Goal: Task Accomplishment & Management: Manage account settings

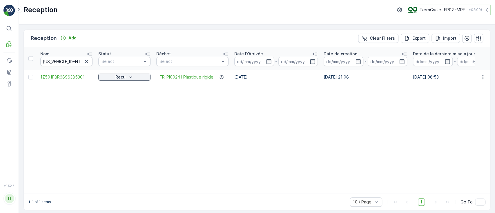
click at [431, 8] on p "TerraCycle- FR02 -MRF" at bounding box center [441, 10] width 45 height 6
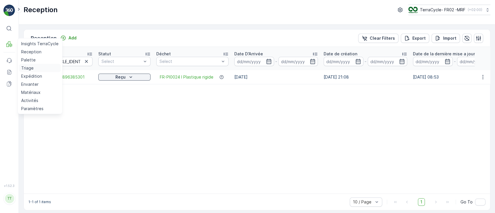
click at [26, 65] on p "Triage" at bounding box center [27, 68] width 12 height 6
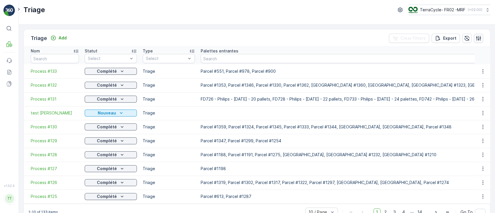
click at [477, 37] on icon "button" at bounding box center [478, 38] width 6 height 6
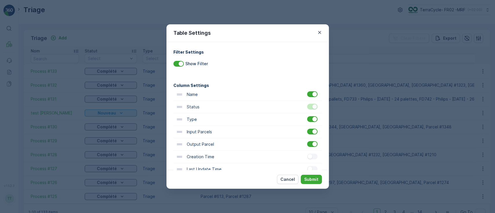
scroll to position [25, 0]
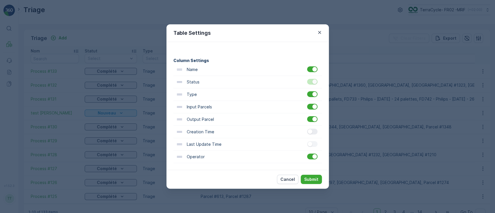
click at [314, 134] on div at bounding box center [312, 132] width 10 height 6
click at [307, 129] on input "checkbox" at bounding box center [307, 129] width 0 height 0
drag, startPoint x: 309, startPoint y: 180, endPoint x: 307, endPoint y: 178, distance: 3.5
click at [309, 180] on p "Submit" at bounding box center [311, 179] width 14 height 6
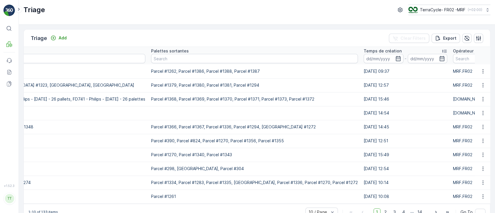
scroll to position [0, 418]
click at [484, 141] on button "button" at bounding box center [482, 140] width 10 height 7
click at [471, 149] on span "See More Details" at bounding box center [476, 149] width 34 height 6
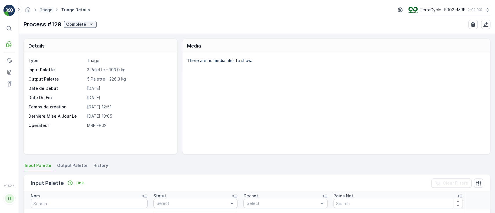
click at [44, 8] on link "Triage" at bounding box center [46, 9] width 13 height 5
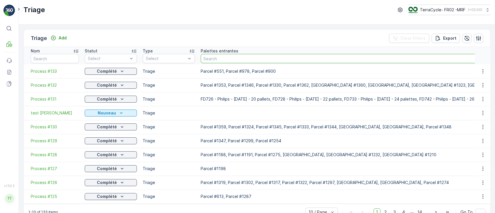
click at [239, 59] on input "text" at bounding box center [381, 58] width 362 height 9
paste input "FR_Palette #2578"
type input "FR_Palette #2578"
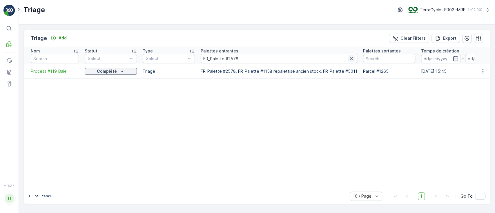
click at [349, 57] on icon "button" at bounding box center [350, 58] width 3 height 3
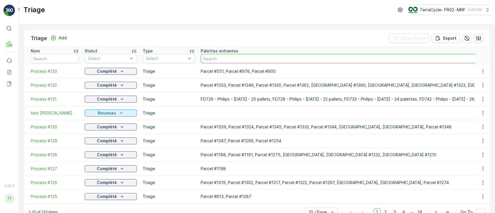
click at [248, 59] on input "text" at bounding box center [381, 58] width 362 height 9
paste input "Parcel #1241"
type input "Parcel #1241"
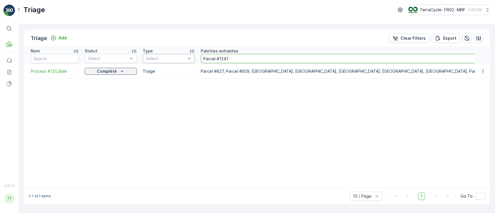
drag, startPoint x: 242, startPoint y: 61, endPoint x: 192, endPoint y: 56, distance: 49.5
click at [192, 56] on tr "Nom Statut Select Type Select Palettes entrantes Parcel #1241 Palettes sortante…" at bounding box center [371, 55] width 694 height 17
paste input "38"
type input "Parcel #1238"
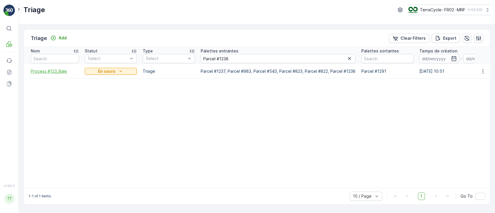
click at [56, 72] on span "Process #123_Bale" at bounding box center [55, 71] width 48 height 6
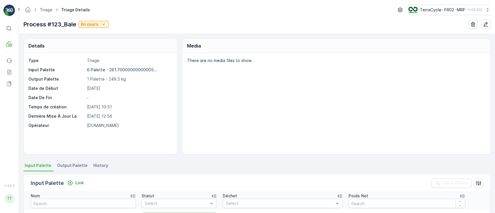
click at [73, 160] on div "Details Type Triage Input Palette 6 Palette - 261.70000000000005... Output Pale…" at bounding box center [257, 123] width 476 height 179
click at [69, 163] on span "Output Palette" at bounding box center [72, 166] width 30 height 6
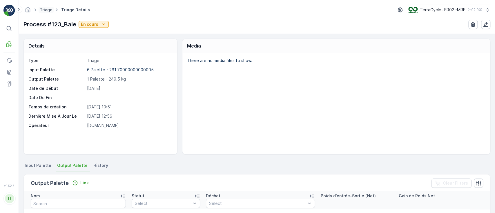
click at [45, 10] on link "Triage" at bounding box center [46, 9] width 13 height 5
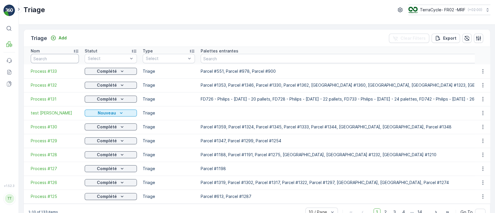
click at [64, 58] on input "text" at bounding box center [55, 58] width 48 height 9
paste input "Parcel #138"
type input "Parcel #138"
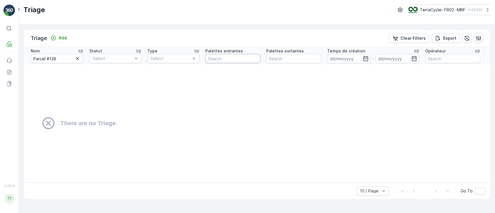
click at [213, 59] on input "text" at bounding box center [232, 58] width 55 height 9
paste input "Parcel #138"
type input "Parcel #138"
click at [77, 55] on button "button" at bounding box center [77, 58] width 7 height 7
drag, startPoint x: 232, startPoint y: 55, endPoint x: 194, endPoint y: 60, distance: 38.6
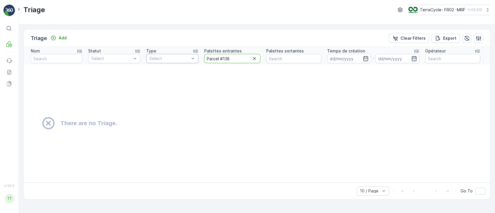
click at [194, 60] on tr "Nom Statut Select Type Select Palettes entrantes Parcel #138 Palettes sortantes…" at bounding box center [257, 55] width 466 height 17
paste input "7"
type input "Parcel #137"
drag, startPoint x: 197, startPoint y: 60, endPoint x: 180, endPoint y: 59, distance: 17.4
click at [180, 59] on tr "Nom Statut Select Type Select Palettes entrantes Parcel #137 Palettes sortantes…" at bounding box center [257, 55] width 466 height 17
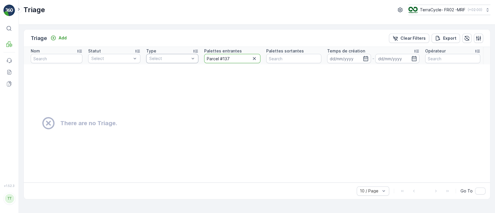
paste input "6"
type input "Parcel #136"
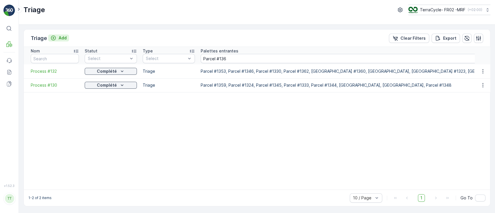
click at [59, 37] on p "Add" at bounding box center [63, 38] width 8 height 6
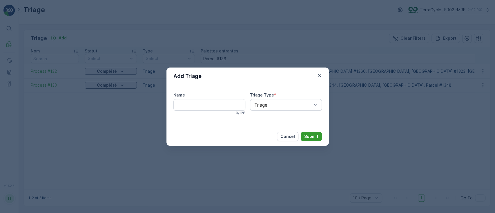
click at [310, 134] on p "Submit" at bounding box center [311, 137] width 14 height 6
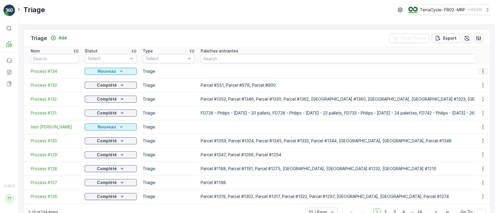
drag, startPoint x: 51, startPoint y: 71, endPoint x: 481, endPoint y: 68, distance: 430.2
click at [481, 68] on button "button" at bounding box center [482, 71] width 10 height 7
click at [469, 85] on span "Edit Triage" at bounding box center [469, 88] width 21 height 6
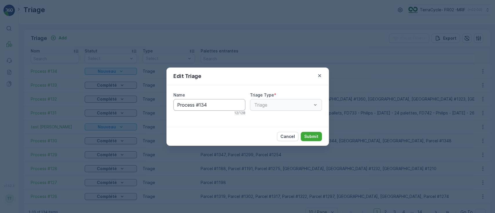
click at [216, 107] on input "Process #134" at bounding box center [209, 105] width 72 height 12
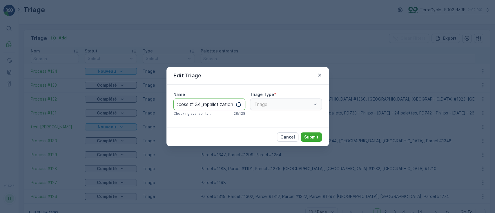
scroll to position [0, 7]
type input "Process #134_repalletization"
click at [307, 137] on p "Submit" at bounding box center [311, 137] width 14 height 6
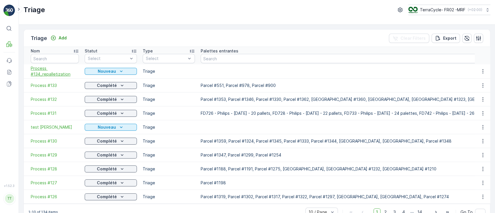
click at [46, 72] on span "Process #134_repalletization" at bounding box center [55, 71] width 48 height 12
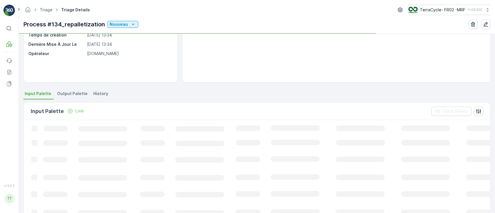
scroll to position [77, 0]
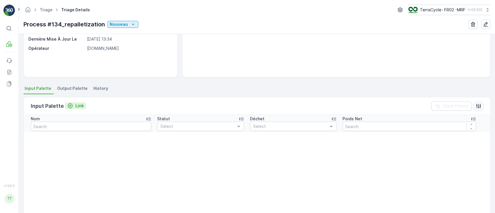
click at [75, 103] on p "Link" at bounding box center [79, 106] width 8 height 6
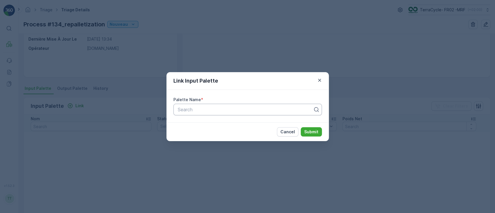
click at [209, 108] on div at bounding box center [245, 109] width 136 height 5
type input "138"
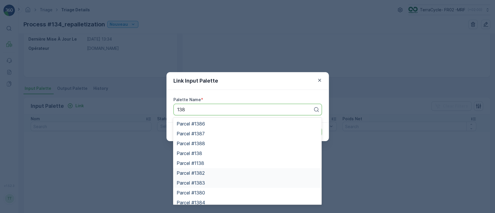
scroll to position [23, 0]
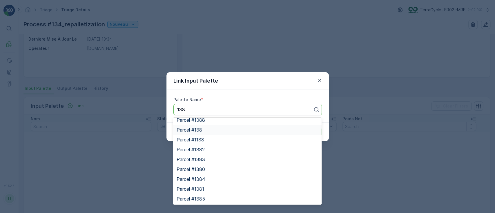
click at [201, 130] on span "Parcel #138" at bounding box center [188, 129] width 25 height 5
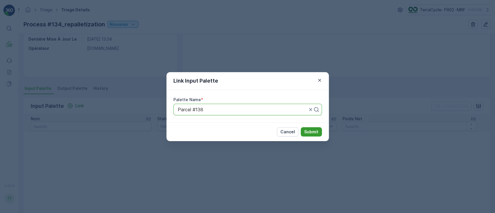
click at [314, 131] on p "Submit" at bounding box center [311, 132] width 14 height 6
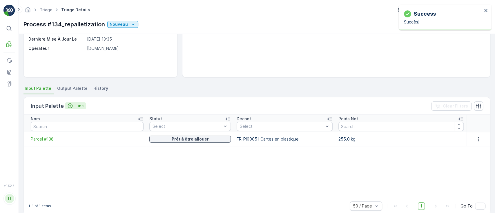
click at [74, 105] on div "Link" at bounding box center [75, 106] width 17 height 6
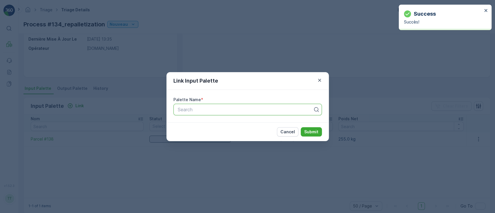
click at [185, 110] on div at bounding box center [245, 109] width 136 height 5
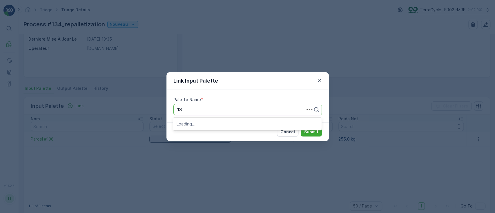
type input "137"
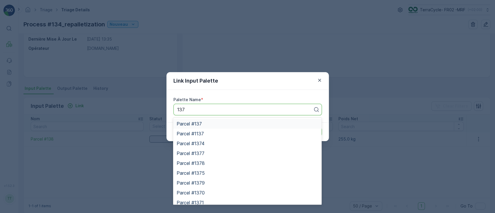
click at [187, 123] on span "Parcel #137" at bounding box center [188, 123] width 25 height 5
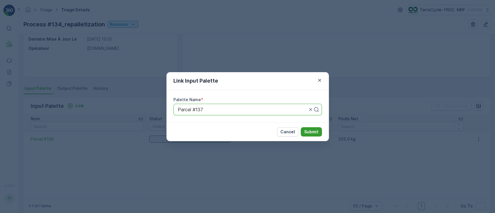
click at [307, 133] on p "Submit" at bounding box center [311, 132] width 14 height 6
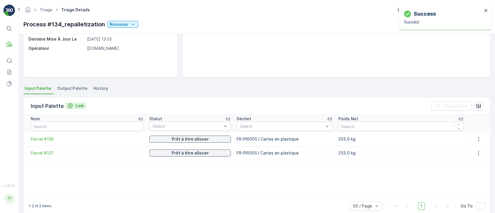
click at [79, 103] on p "Link" at bounding box center [79, 106] width 8 height 6
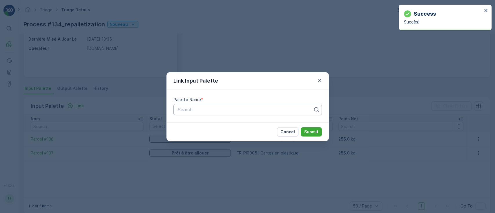
click at [197, 109] on div at bounding box center [245, 109] width 136 height 5
type input "136"
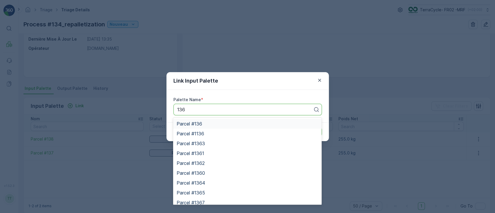
click at [198, 126] on span "Parcel #136" at bounding box center [188, 123] width 25 height 5
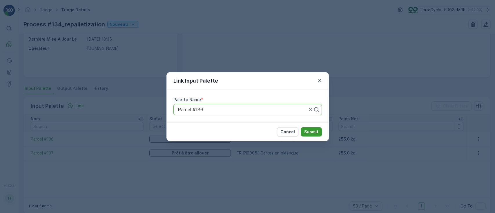
click at [308, 131] on p "Submit" at bounding box center [311, 132] width 14 height 6
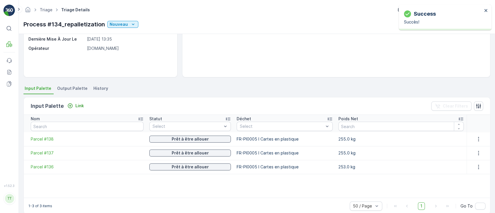
click at [70, 92] on li "Output Palette" at bounding box center [73, 89] width 34 height 10
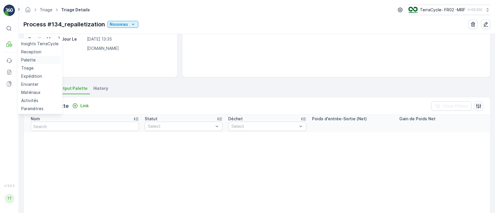
click at [37, 60] on link "Palette" at bounding box center [40, 60] width 42 height 8
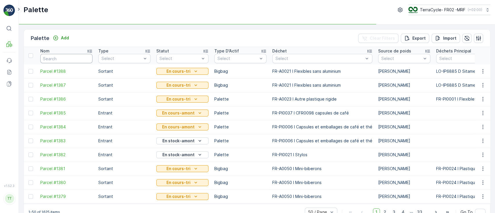
click at [57, 61] on input "text" at bounding box center [66, 58] width 52 height 9
type input "13"
type input "1338"
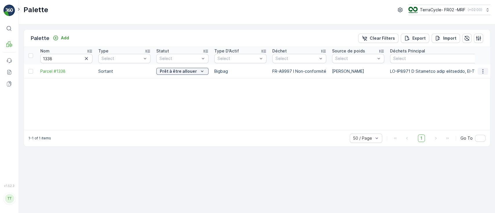
click at [482, 70] on icon "button" at bounding box center [482, 71] width 6 height 6
click at [464, 87] on span "Edit Palette" at bounding box center [469, 88] width 23 height 6
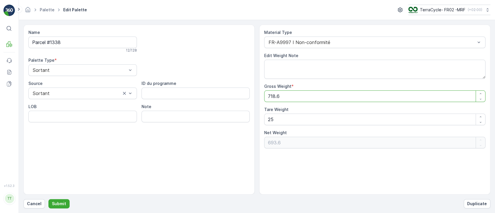
drag, startPoint x: 286, startPoint y: 97, endPoint x: 241, endPoint y: 92, distance: 45.4
click at [241, 92] on div "Name Parcel #1338 12 / 128 Palette Type * Sortant Source Sortant ID du programm…" at bounding box center [256, 110] width 466 height 170
type Weight "0"
type Weight "-25"
click at [54, 201] on p "Submit" at bounding box center [59, 204] width 14 height 6
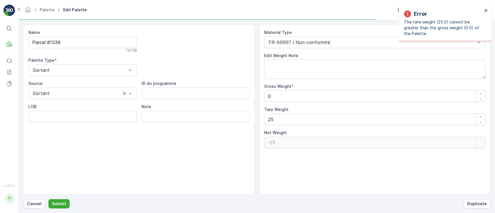
type Weight "718.6"
type Weight "693.6"
drag, startPoint x: 276, startPoint y: 120, endPoint x: 262, endPoint y: 121, distance: 13.7
click at [265, 121] on Weight "25" at bounding box center [374, 120] width 221 height 12
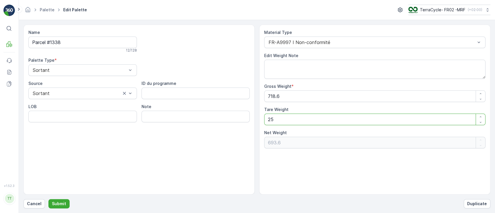
type Weight "0"
type Weight "718.6"
type Weight "0"
drag, startPoint x: 288, startPoint y: 99, endPoint x: 251, endPoint y: 101, distance: 37.4
click at [251, 101] on div "Name Parcel #1338 12 / 128 Palette Type * Sortant Source Sortant ID du programm…" at bounding box center [256, 110] width 466 height 170
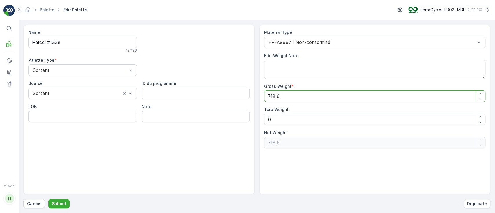
type Weight "0"
click at [59, 204] on p "Submit" at bounding box center [59, 204] width 14 height 6
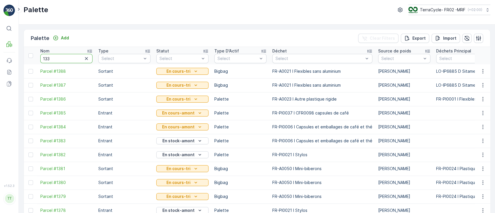
type input "1337"
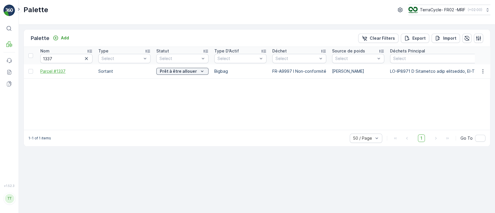
click at [50, 68] on span "Parcel #1337" at bounding box center [66, 71] width 52 height 6
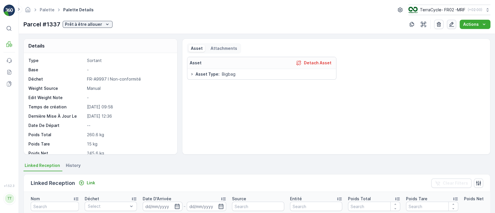
click at [450, 24] on icon "button" at bounding box center [451, 24] width 6 height 6
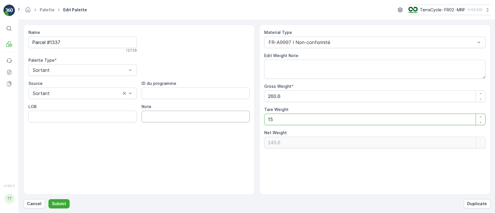
drag, startPoint x: 278, startPoint y: 117, endPoint x: 247, endPoint y: 117, distance: 31.3
click at [247, 117] on div "Name Parcel #1337 12 / 128 Palette Type * Sortant Source Sortant ID du programm…" at bounding box center [256, 110] width 466 height 170
drag, startPoint x: 266, startPoint y: 97, endPoint x: 239, endPoint y: 96, distance: 27.0
click at [239, 96] on div "Name Parcel #1337 12 / 128 Palette Type * Sortant Source Sortant ID du programm…" at bounding box center [256, 110] width 466 height 170
type Weight "0"
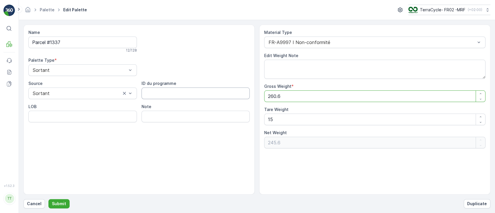
type Weight "-15"
type Weight "0"
drag, startPoint x: 273, startPoint y: 120, endPoint x: 249, endPoint y: 118, distance: 24.4
click at [250, 119] on div "Name Parcel #1337 12 / 128 Palette Type * Sortant Source Sortant ID du programm…" at bounding box center [256, 110] width 466 height 170
type Weight "0"
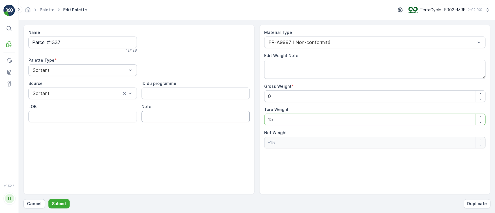
type Weight "0"
click at [61, 203] on p "Submit" at bounding box center [59, 204] width 14 height 6
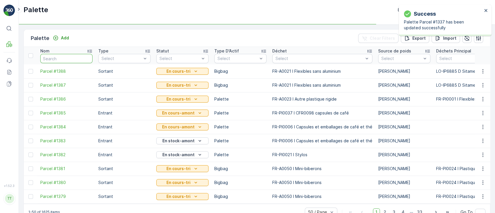
click at [46, 59] on input "text" at bounding box center [66, 58] width 52 height 9
type input "139"
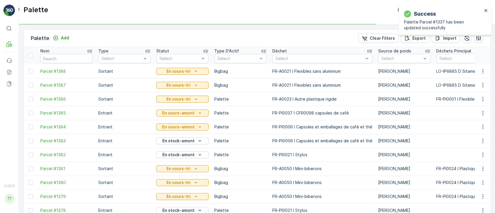
type input "139"
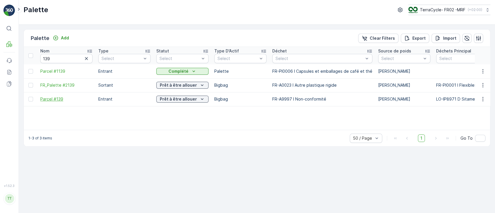
click at [50, 98] on span "Parcel #139" at bounding box center [66, 99] width 52 height 6
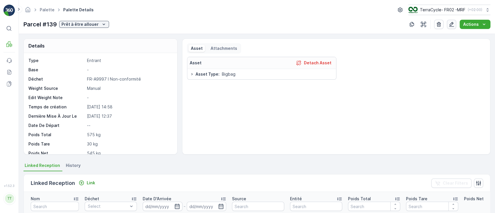
click at [450, 26] on icon "button" at bounding box center [451, 24] width 6 height 6
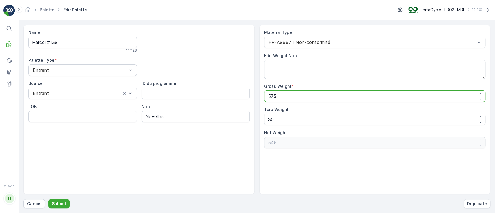
drag, startPoint x: 282, startPoint y: 96, endPoint x: 246, endPoint y: 97, distance: 35.6
click at [246, 97] on div "Name Parcel #139 11 / 128 Palette Type * Entrant Source Entrant ID du programme…" at bounding box center [256, 110] width 466 height 170
type Weight "0"
type Weight "-30"
type Weight "0"
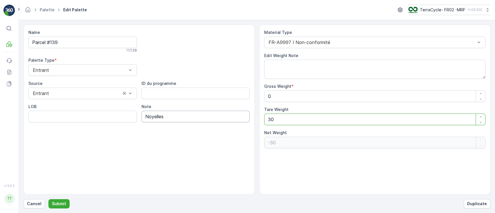
drag, startPoint x: 289, startPoint y: 121, endPoint x: 247, endPoint y: 114, distance: 42.5
click at [242, 117] on div "Name Parcel #139 11 / 128 Palette Type * Entrant Source Entrant ID du programme…" at bounding box center [256, 110] width 466 height 170
type Weight "0"
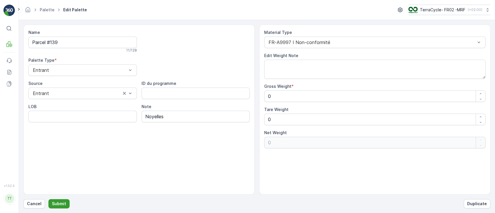
click at [59, 206] on p "Submit" at bounding box center [59, 204] width 14 height 6
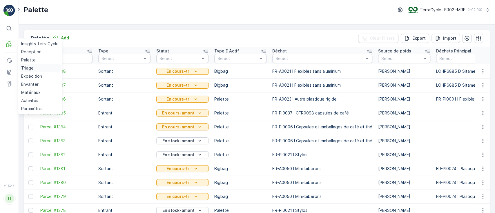
click at [29, 67] on p "Triage" at bounding box center [27, 68] width 12 height 6
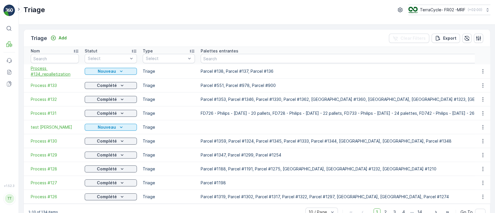
click at [51, 72] on span "Process #134_repalletization" at bounding box center [55, 71] width 48 height 12
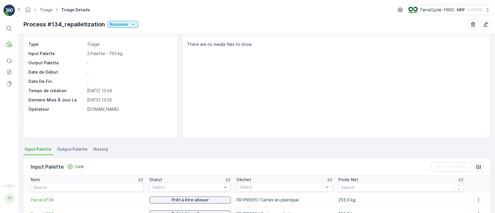
scroll to position [39, 0]
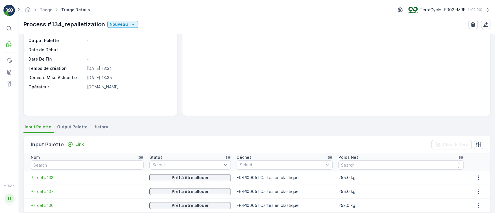
click at [71, 124] on span "Output Palette" at bounding box center [72, 127] width 30 height 6
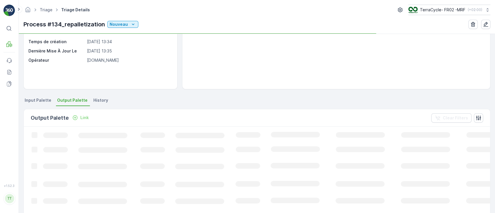
scroll to position [116, 0]
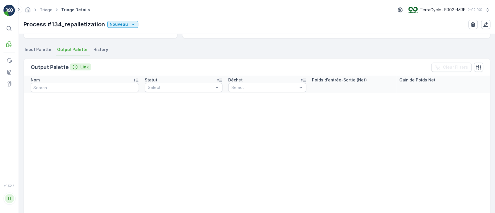
click at [80, 64] on p "Link" at bounding box center [84, 67] width 8 height 6
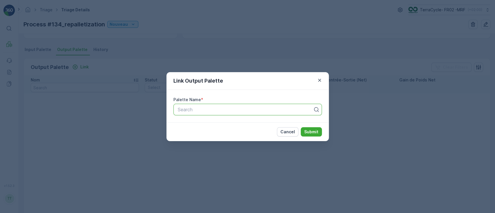
click at [194, 112] on div at bounding box center [245, 109] width 136 height 5
type input "1338"
click at [200, 121] on span "Parcel #1338" at bounding box center [190, 123] width 28 height 5
click at [310, 131] on p "Submit" at bounding box center [311, 132] width 14 height 6
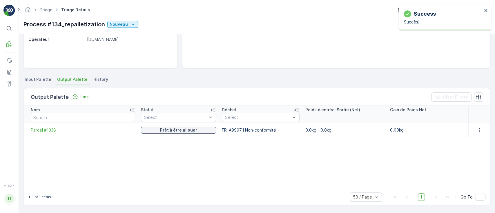
scroll to position [86, 0]
click at [85, 98] on p "Link" at bounding box center [84, 97] width 8 height 6
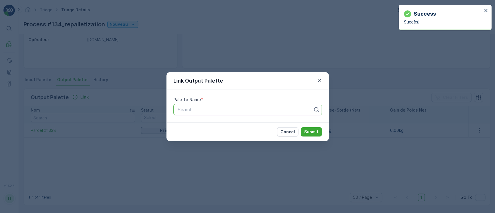
click at [178, 108] on div at bounding box center [245, 109] width 136 height 5
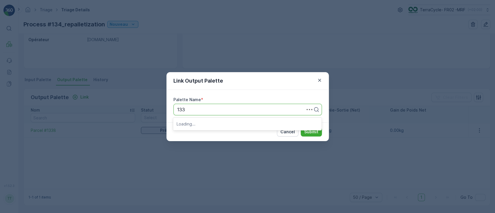
type input "1337"
click at [189, 123] on span "Parcel #1337" at bounding box center [190, 123] width 28 height 5
click at [309, 130] on p "Submit" at bounding box center [311, 132] width 14 height 6
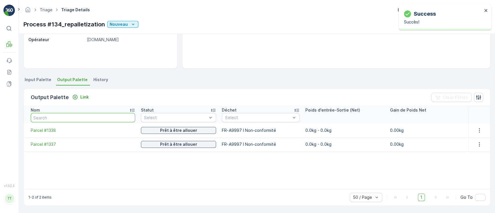
click at [58, 114] on input "text" at bounding box center [83, 117] width 104 height 9
type input "139"
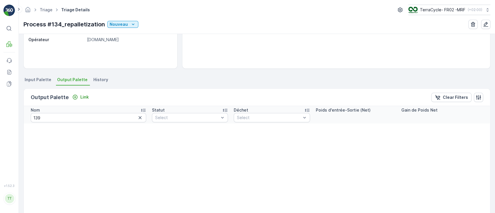
click at [137, 117] on icon "button" at bounding box center [140, 118] width 6 height 6
click at [99, 80] on span "History" at bounding box center [100, 80] width 15 height 6
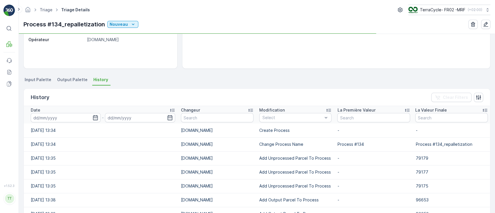
click at [66, 78] on span "Output Palette" at bounding box center [72, 80] width 30 height 6
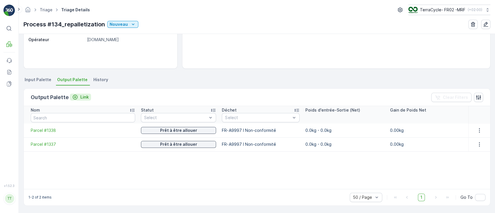
click at [82, 97] on p "Link" at bounding box center [84, 97] width 8 height 6
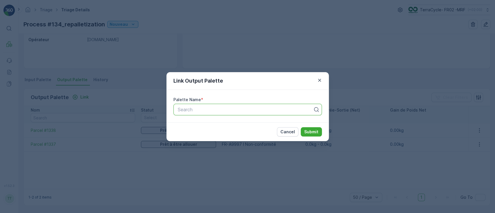
click at [227, 108] on div at bounding box center [245, 109] width 136 height 5
type input "139"
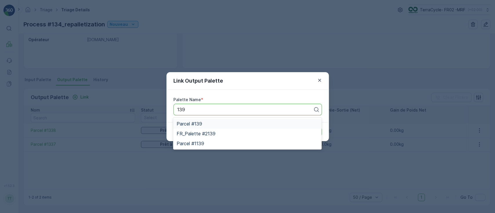
click at [187, 125] on span "Parcel #139" at bounding box center [188, 123] width 25 height 5
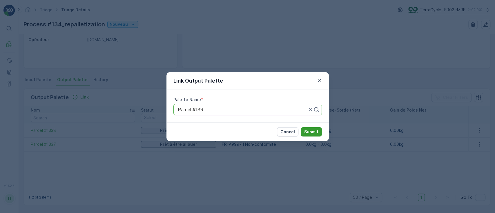
click at [311, 132] on p "Submit" at bounding box center [311, 132] width 14 height 6
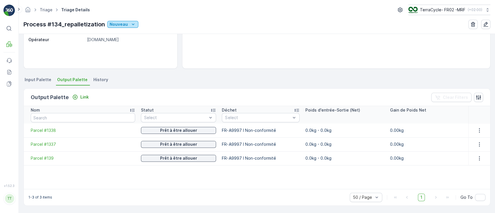
click at [131, 23] on icon "Nouveau" at bounding box center [133, 24] width 6 height 6
click at [125, 47] on span "En cours" at bounding box center [118, 49] width 17 height 6
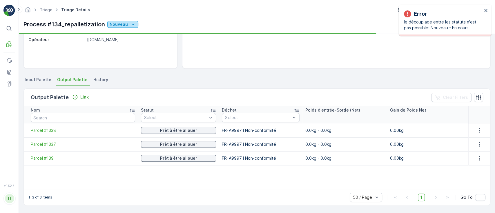
click at [125, 23] on p "Nouveau" at bounding box center [119, 24] width 18 height 6
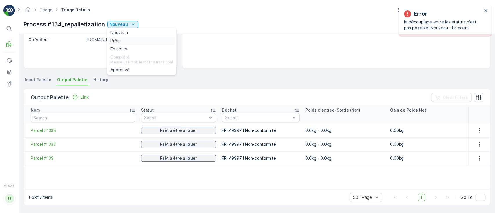
click at [123, 43] on div "Prêt" at bounding box center [141, 41] width 67 height 8
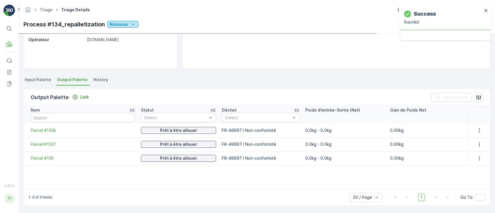
click at [127, 23] on div "Nouveau" at bounding box center [123, 24] width 26 height 6
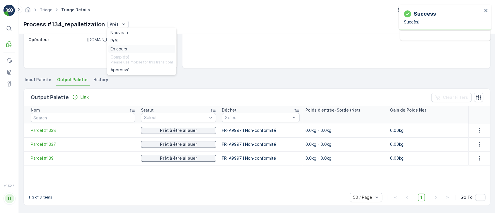
click at [125, 50] on span "En cours" at bounding box center [118, 49] width 17 height 6
